Goal: Task Accomplishment & Management: Complete application form

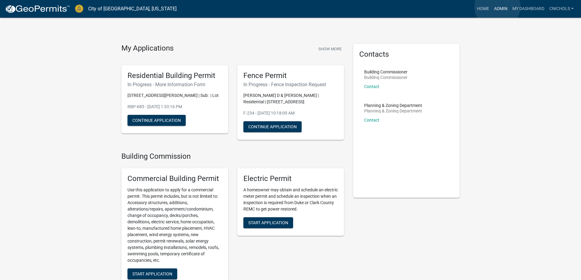
click at [498, 7] on link "Admin" at bounding box center [501, 9] width 18 height 12
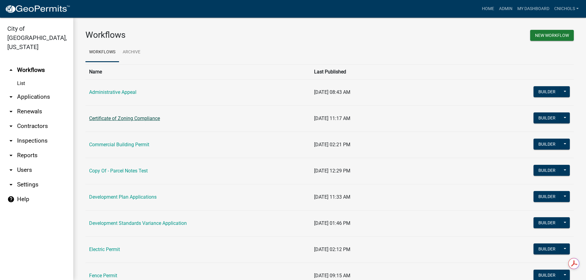
click at [113, 117] on link "Certificate of Zoning Compliance" at bounding box center [124, 119] width 71 height 6
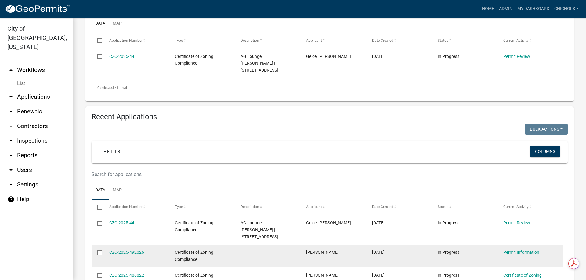
scroll to position [214, 0]
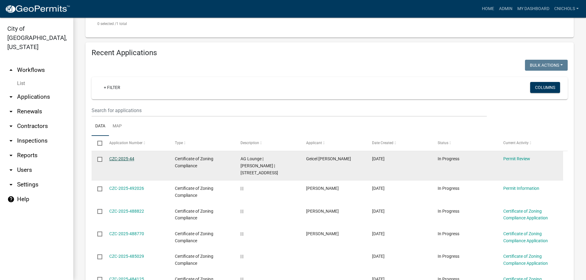
click at [117, 161] on link "CZC-2025-44" at bounding box center [121, 159] width 25 height 5
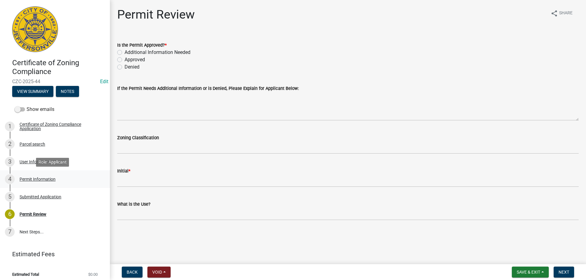
click at [30, 179] on div "Permit Information" at bounding box center [38, 179] width 36 height 4
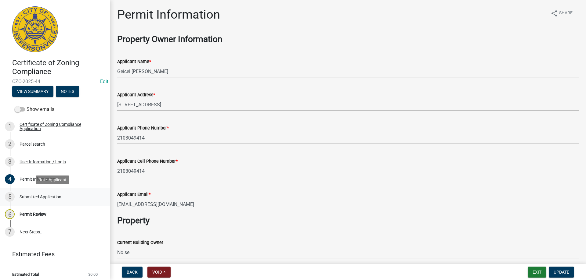
click at [27, 196] on div "Submitted Application" at bounding box center [41, 197] width 42 height 4
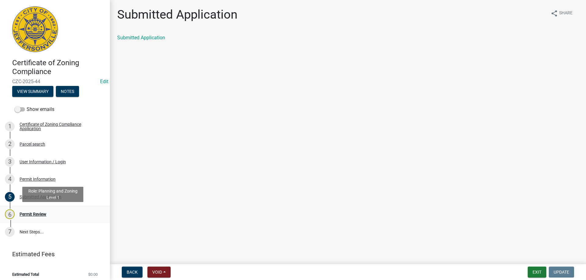
click at [33, 215] on div "Permit Review" at bounding box center [33, 214] width 27 height 4
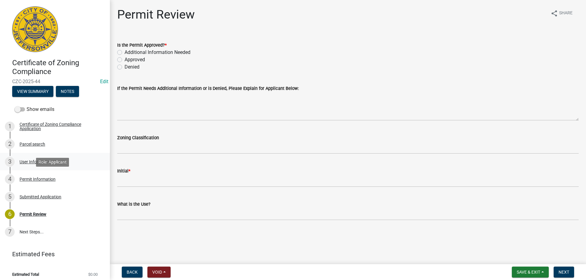
drag, startPoint x: 29, startPoint y: 179, endPoint x: 91, endPoint y: 170, distance: 62.3
click at [29, 180] on div "Permit Information" at bounding box center [38, 179] width 36 height 4
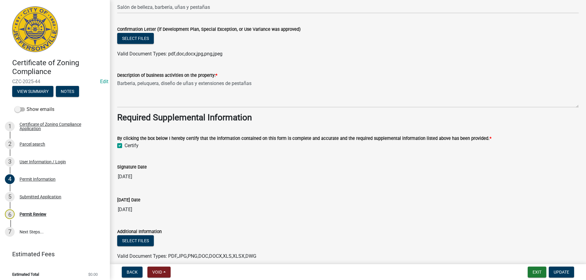
scroll to position [519, 0]
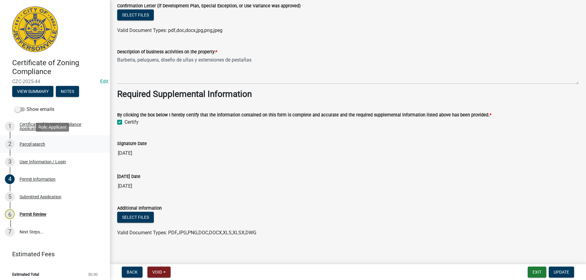
click at [27, 143] on div "Parcel search" at bounding box center [33, 144] width 26 height 4
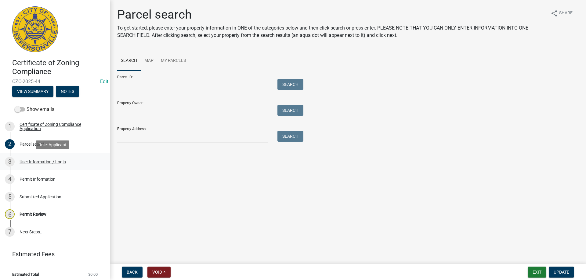
click at [23, 163] on div "User Information / Login" at bounding box center [43, 162] width 46 height 4
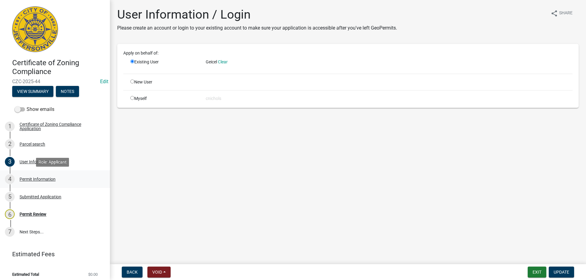
click at [24, 178] on div "Permit Information" at bounding box center [38, 179] width 36 height 4
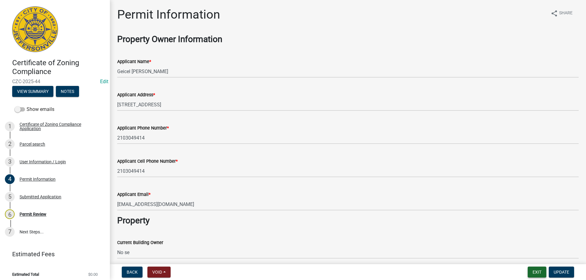
click at [535, 276] on button "Exit" at bounding box center [537, 272] width 19 height 11
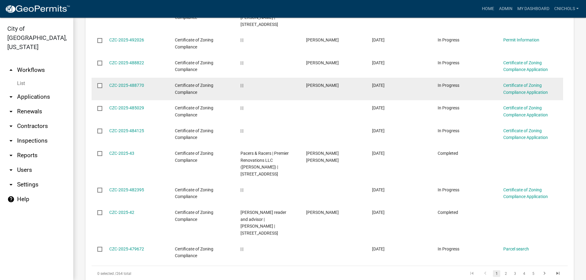
scroll to position [244, 0]
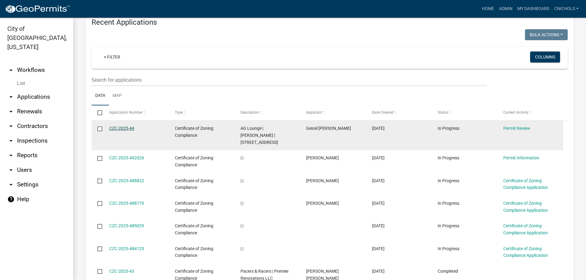
click at [120, 131] on link "CZC-2025-44" at bounding box center [121, 128] width 25 height 5
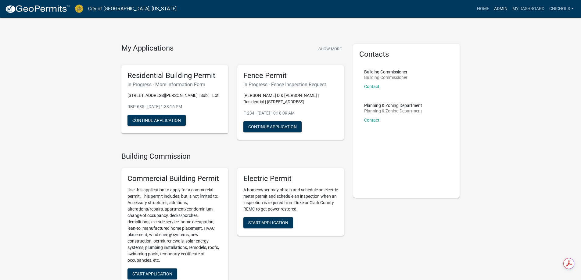
click at [501, 8] on link "Admin" at bounding box center [501, 9] width 18 height 12
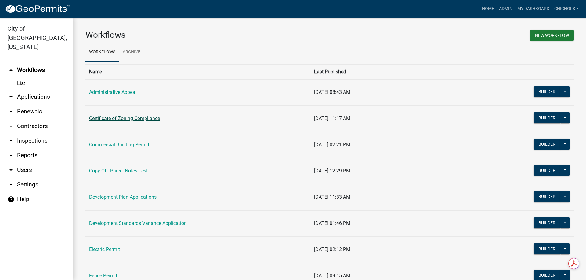
click at [118, 120] on link "Certificate of Zoning Compliance" at bounding box center [124, 119] width 71 height 6
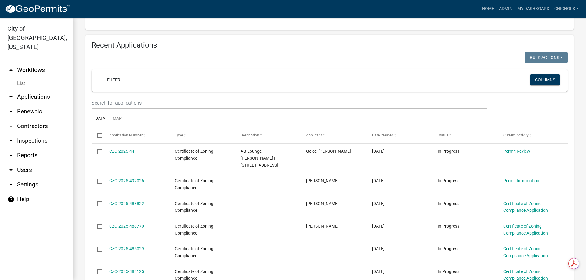
scroll to position [244, 0]
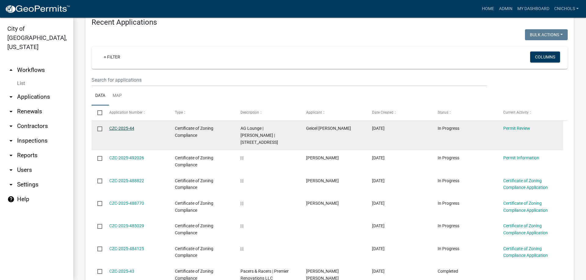
click at [120, 131] on link "CZC-2025-44" at bounding box center [121, 128] width 25 height 5
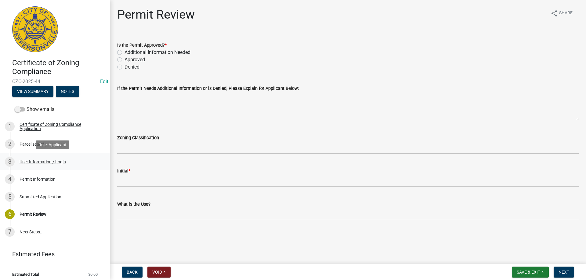
click at [30, 161] on div "User Information / Login" at bounding box center [43, 162] width 46 height 4
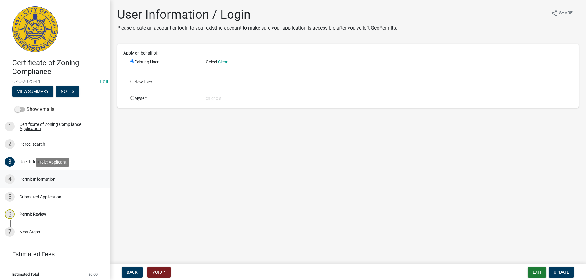
click at [28, 178] on div "Permit Information" at bounding box center [38, 179] width 36 height 4
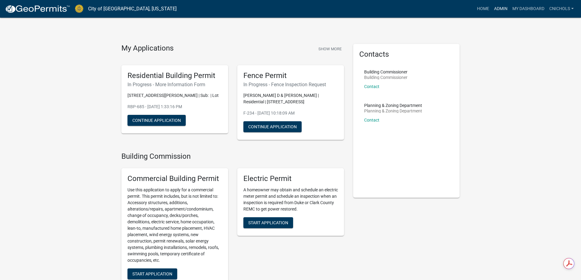
click at [503, 7] on link "Admin" at bounding box center [501, 9] width 18 height 12
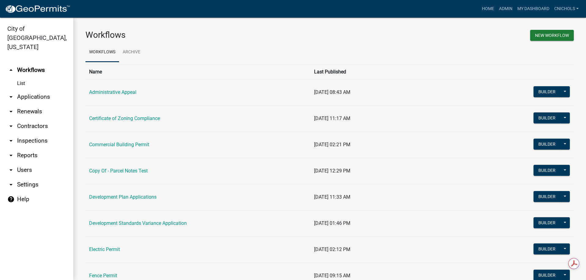
click at [38, 90] on link "arrow_drop_down Applications" at bounding box center [36, 97] width 73 height 15
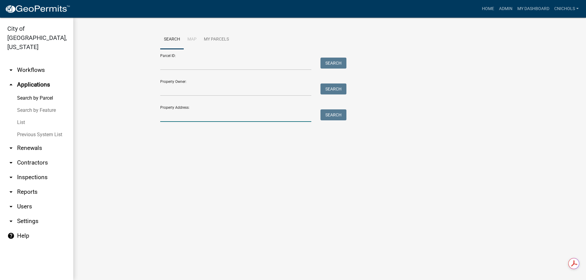
click at [178, 117] on input "Property Address:" at bounding box center [235, 116] width 151 height 13
type input "3130 middle"
click at [334, 115] on button "Search" at bounding box center [333, 115] width 26 height 11
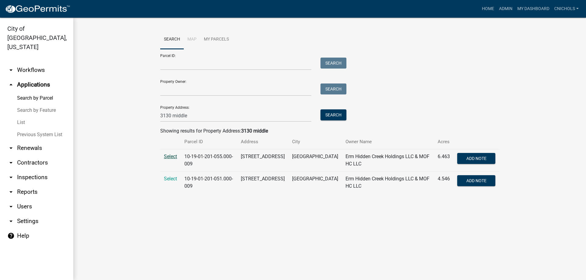
drag, startPoint x: 169, startPoint y: 156, endPoint x: 206, endPoint y: 158, distance: 37.0
click at [170, 156] on span "Select" at bounding box center [170, 157] width 13 height 6
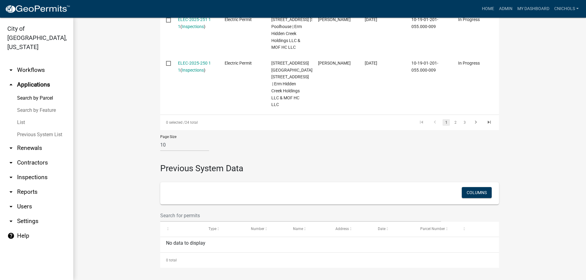
scroll to position [724, 0]
click at [453, 121] on link "2" at bounding box center [455, 122] width 7 height 7
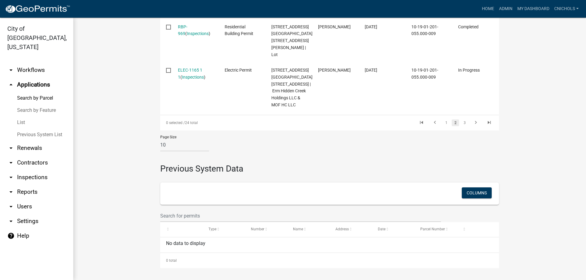
scroll to position [605, 0]
click at [461, 121] on link "3" at bounding box center [464, 123] width 7 height 7
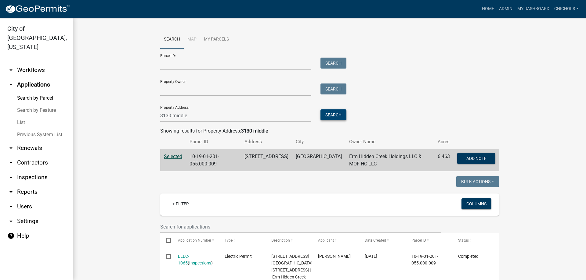
click at [333, 114] on button "Search" at bounding box center [333, 115] width 26 height 11
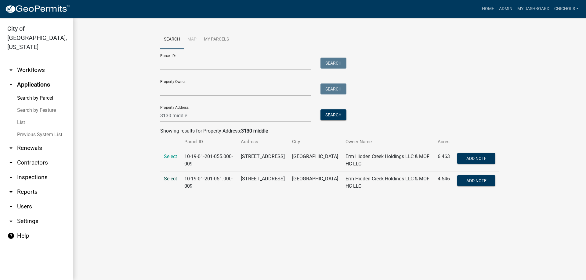
click at [169, 178] on span "Select" at bounding box center [170, 179] width 13 height 6
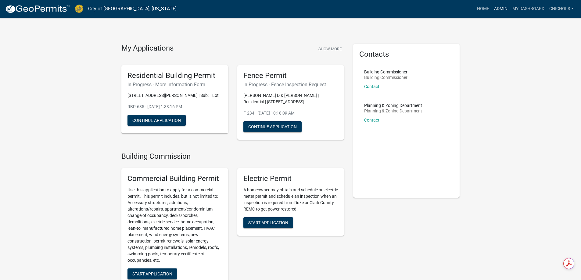
click at [496, 7] on link "Admin" at bounding box center [501, 9] width 18 height 12
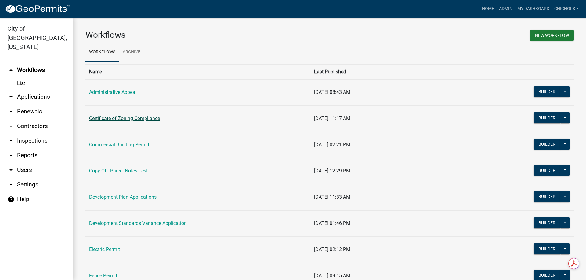
click at [120, 116] on link "Certificate of Zoning Compliance" at bounding box center [124, 119] width 71 height 6
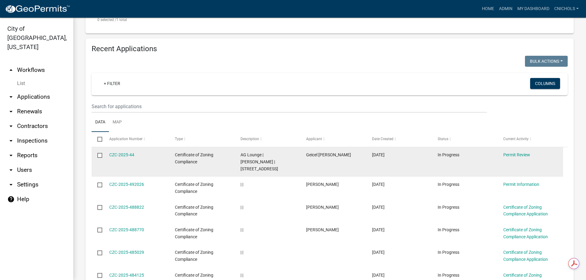
scroll to position [301, 0]
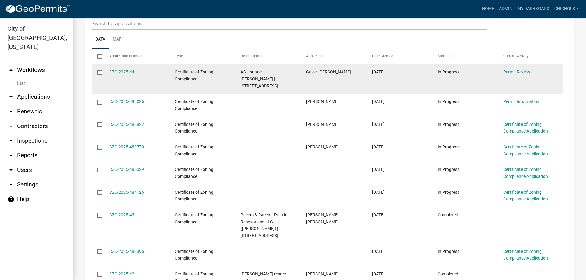
click at [122, 76] on div "CZC-2025-44" at bounding box center [136, 72] width 54 height 7
click at [120, 74] on link "CZC-2025-44" at bounding box center [121, 72] width 25 height 5
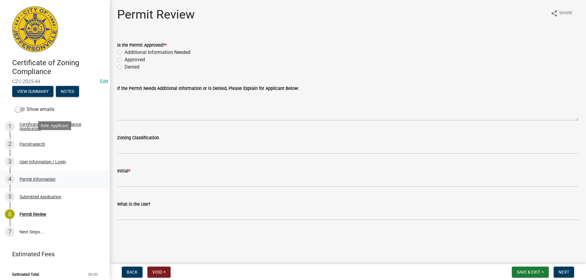
click at [30, 177] on div "Permit Information" at bounding box center [38, 179] width 36 height 4
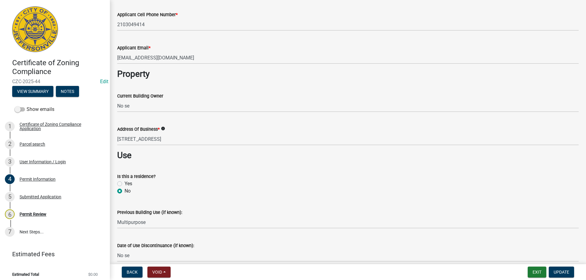
scroll to position [61, 0]
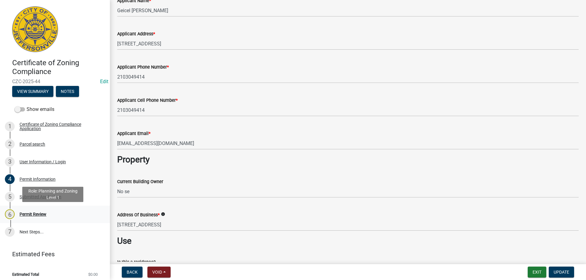
click at [40, 213] on div "Permit Review" at bounding box center [33, 214] width 27 height 4
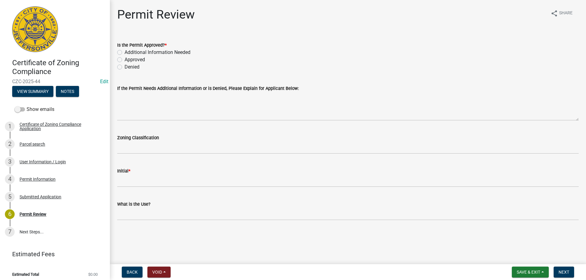
click at [125, 52] on label "Additional Information Needed" at bounding box center [158, 52] width 66 height 7
click at [125, 52] on input "Additional Information Needed" at bounding box center [127, 51] width 4 height 4
radio input "true"
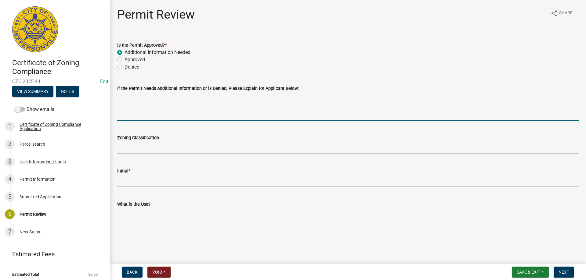
click at [127, 106] on textarea "If the Permit Needs Additional Information or is Denied, Please Explain for App…" at bounding box center [347, 106] width 461 height 29
type textarea "If you can update the"
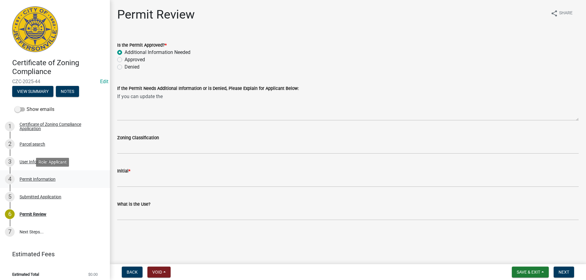
click at [31, 178] on div "Permit Information" at bounding box center [38, 179] width 36 height 4
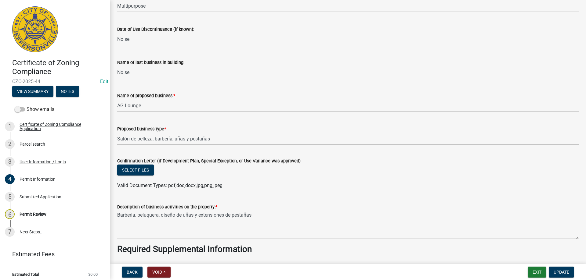
scroll to position [366, 0]
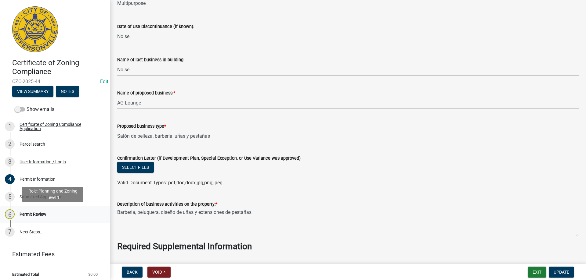
drag, startPoint x: 38, startPoint y: 213, endPoint x: 40, endPoint y: 210, distance: 3.7
click at [38, 214] on div "Permit Review" at bounding box center [33, 214] width 27 height 4
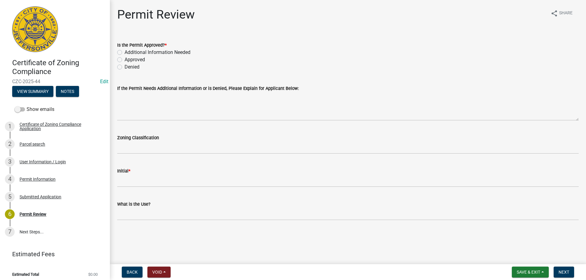
drag, startPoint x: 121, startPoint y: 52, endPoint x: 132, endPoint y: 90, distance: 39.6
click at [125, 52] on label "Additional Information Needed" at bounding box center [158, 52] width 66 height 7
click at [125, 52] on input "Additional Information Needed" at bounding box center [127, 51] width 4 height 4
radio input "true"
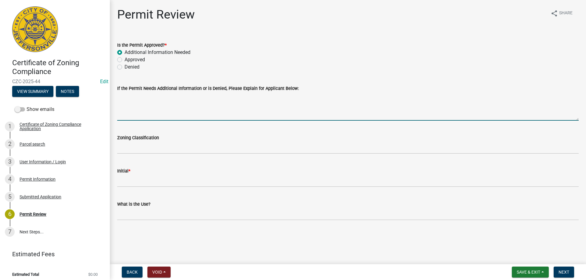
click at [132, 99] on textarea "If the Permit Needs Additional Information or is Denied, Please Explain for App…" at bounding box center [347, 106] width 461 height 29
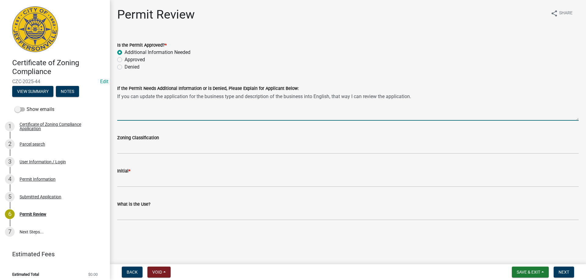
click at [431, 97] on textarea "If you can update the application for the business type and description of the …" at bounding box center [347, 106] width 461 height 29
type textarea "If you can update the application for the business type and description of the …"
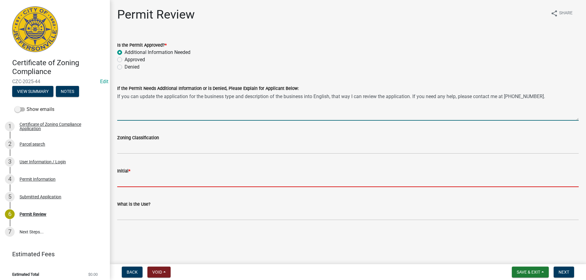
click at [129, 179] on input "Initial *" at bounding box center [347, 181] width 461 height 13
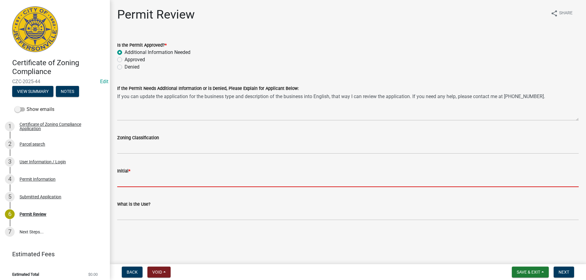
type input "CN"
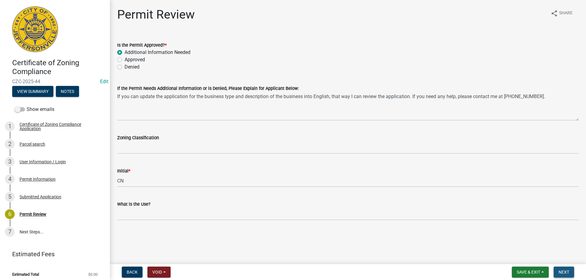
click at [559, 273] on span "Next" at bounding box center [563, 272] width 11 height 5
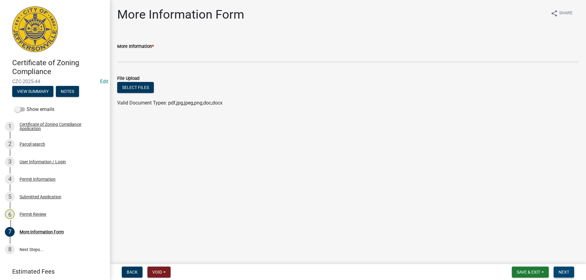
click at [559, 270] on span "Next" at bounding box center [563, 272] width 11 height 5
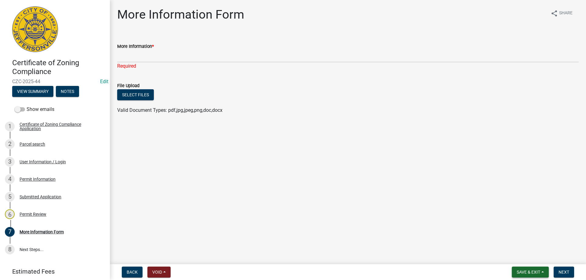
click at [542, 273] on button "Save & Exit" at bounding box center [530, 272] width 37 height 11
click at [523, 256] on button "Save & Exit" at bounding box center [524, 256] width 49 height 15
